Goal: Transaction & Acquisition: Purchase product/service

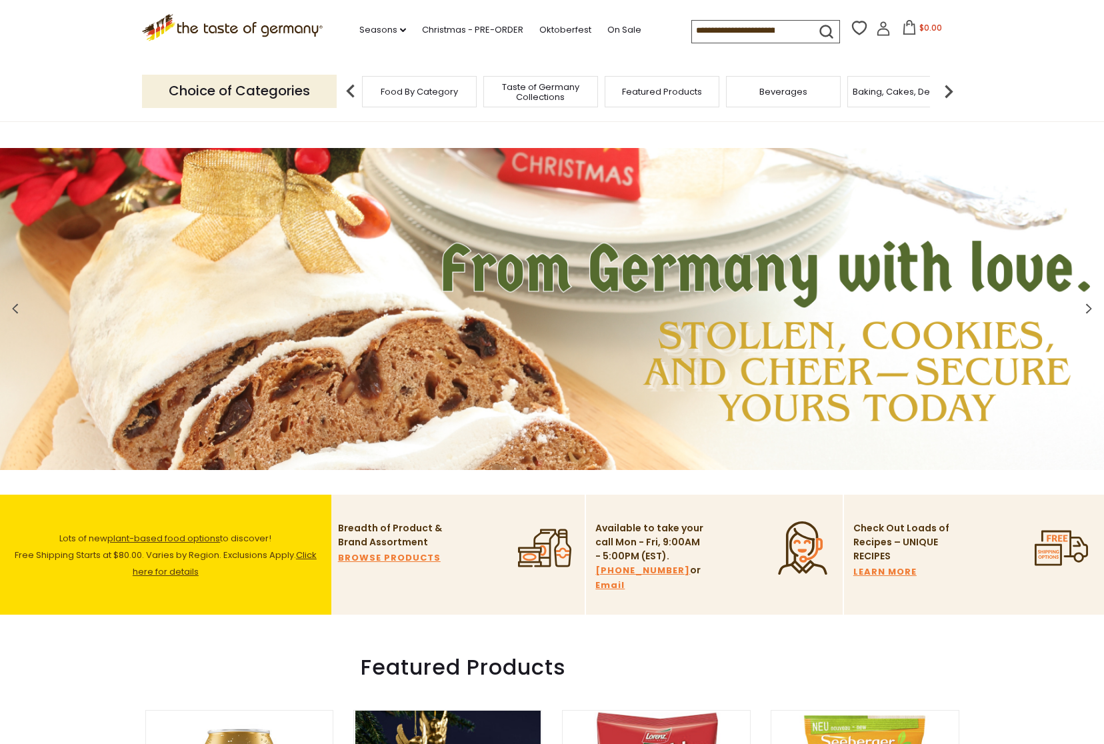
click at [311, 91] on p "Choice of Categories" at bounding box center [239, 91] width 195 height 33
click at [418, 99] on div "Food By Category" at bounding box center [419, 91] width 115 height 31
click at [419, 89] on span "Food By Category" at bounding box center [419, 92] width 77 height 10
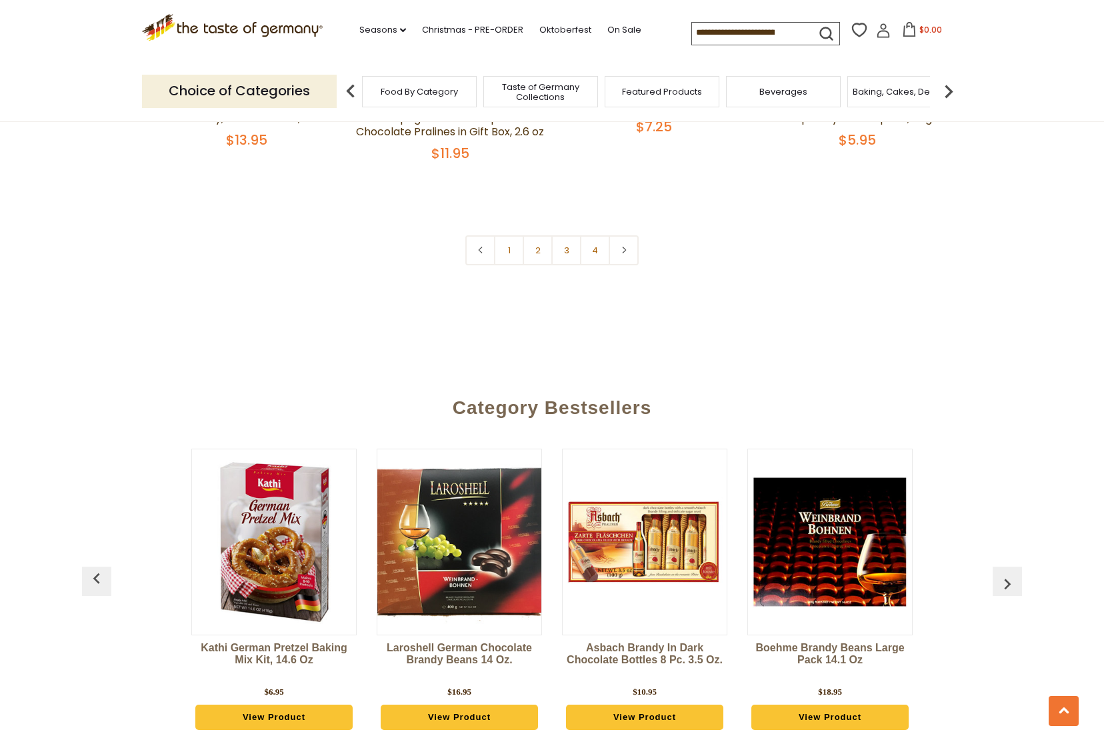
scroll to position [3066, 0]
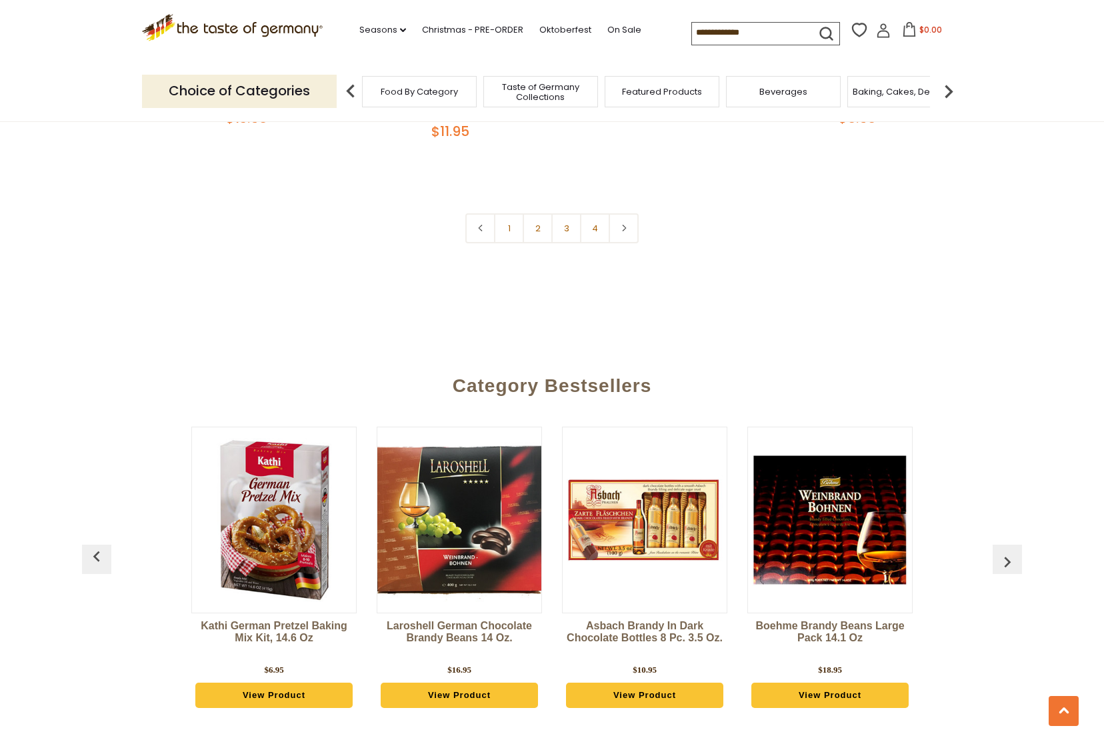
click at [474, 475] on img at bounding box center [459, 520] width 164 height 164
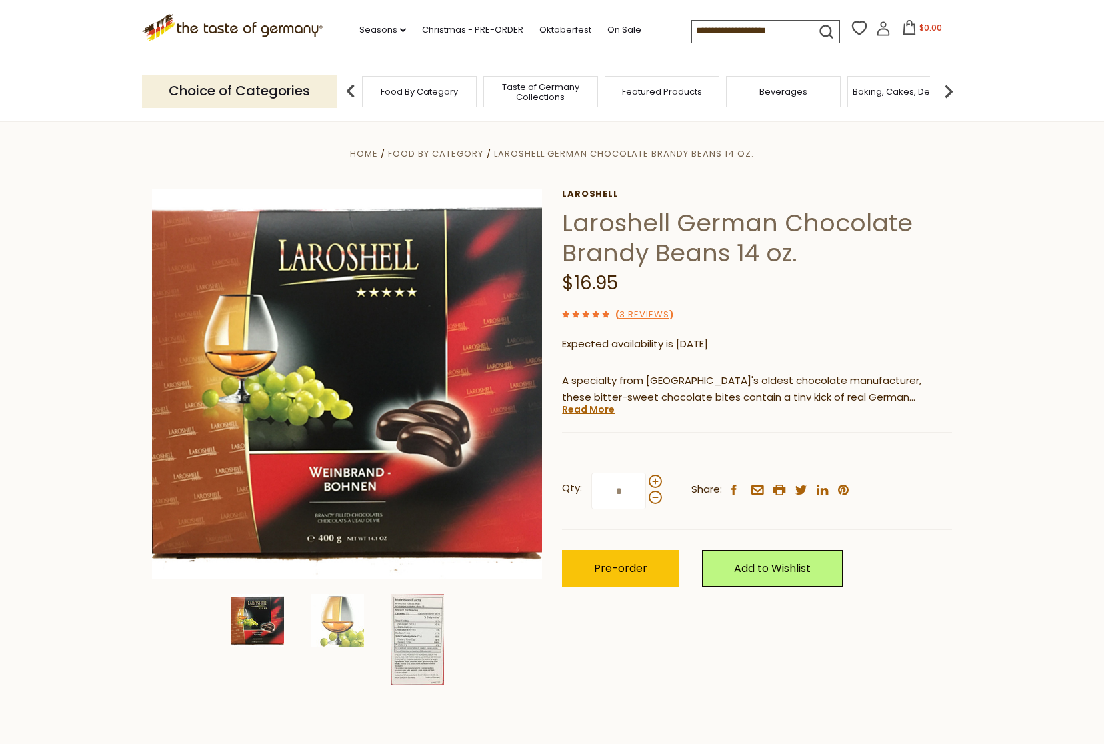
click at [683, 343] on p "Expected availability is 1st Nov 2025" at bounding box center [757, 344] width 390 height 17
drag, startPoint x: 683, startPoint y: 343, endPoint x: 737, endPoint y: 341, distance: 53.3
click at [737, 343] on p "Expected availability is 1st Nov 2025" at bounding box center [757, 344] width 390 height 17
click at [797, 343] on p "Expected availability is 1st Nov 2025" at bounding box center [757, 344] width 390 height 17
click at [692, 31] on input at bounding box center [748, 30] width 113 height 19
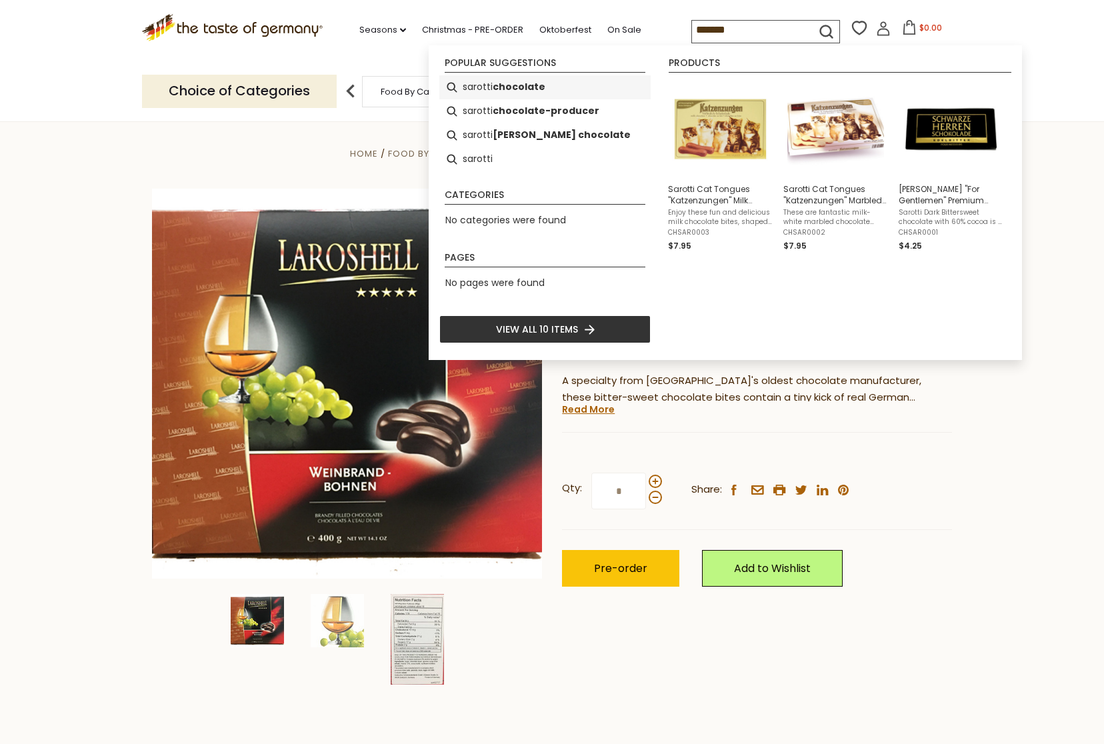
click at [511, 85] on b "chocolate" at bounding box center [519, 86] width 53 height 15
type input "**********"
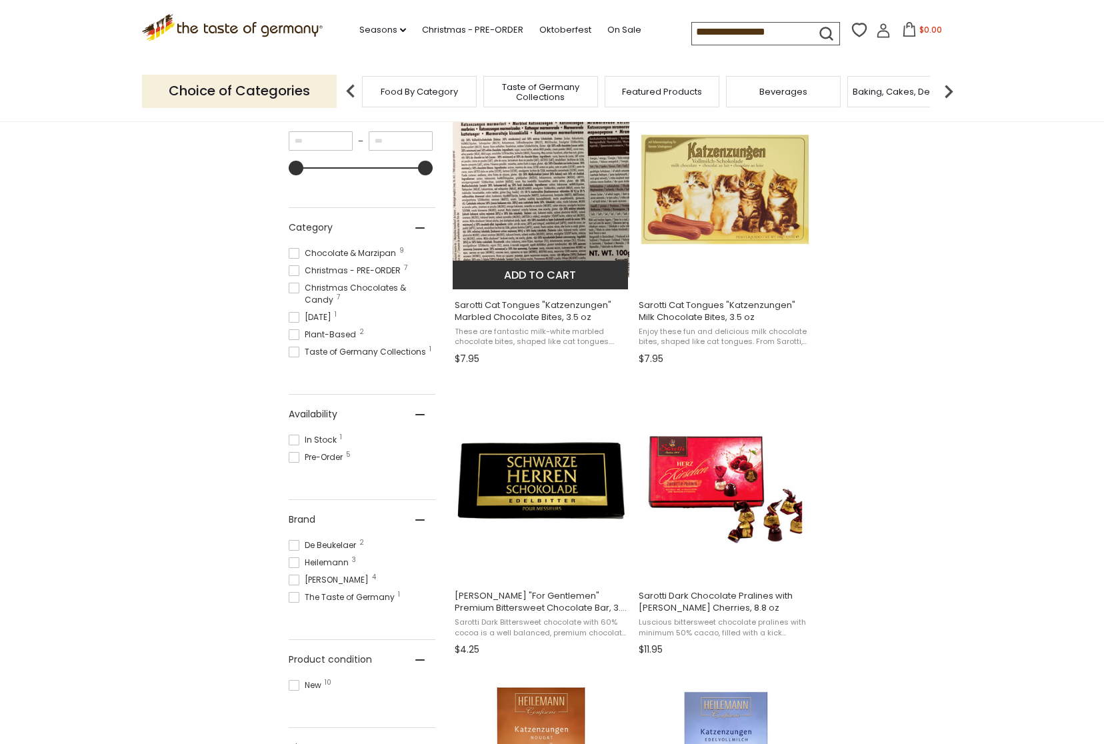
scroll to position [331, 0]
